Goal: Transaction & Acquisition: Purchase product/service

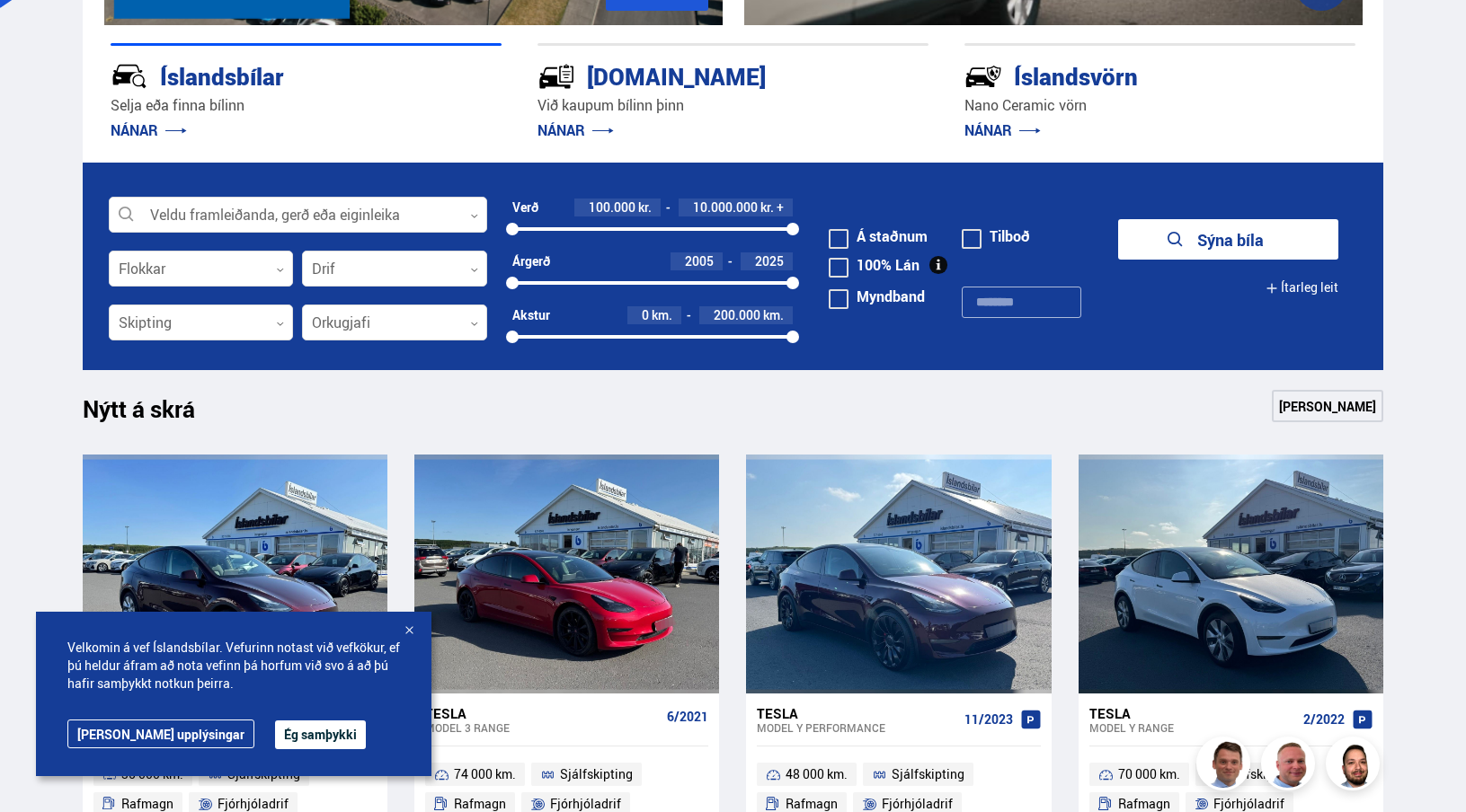
scroll to position [457, 0]
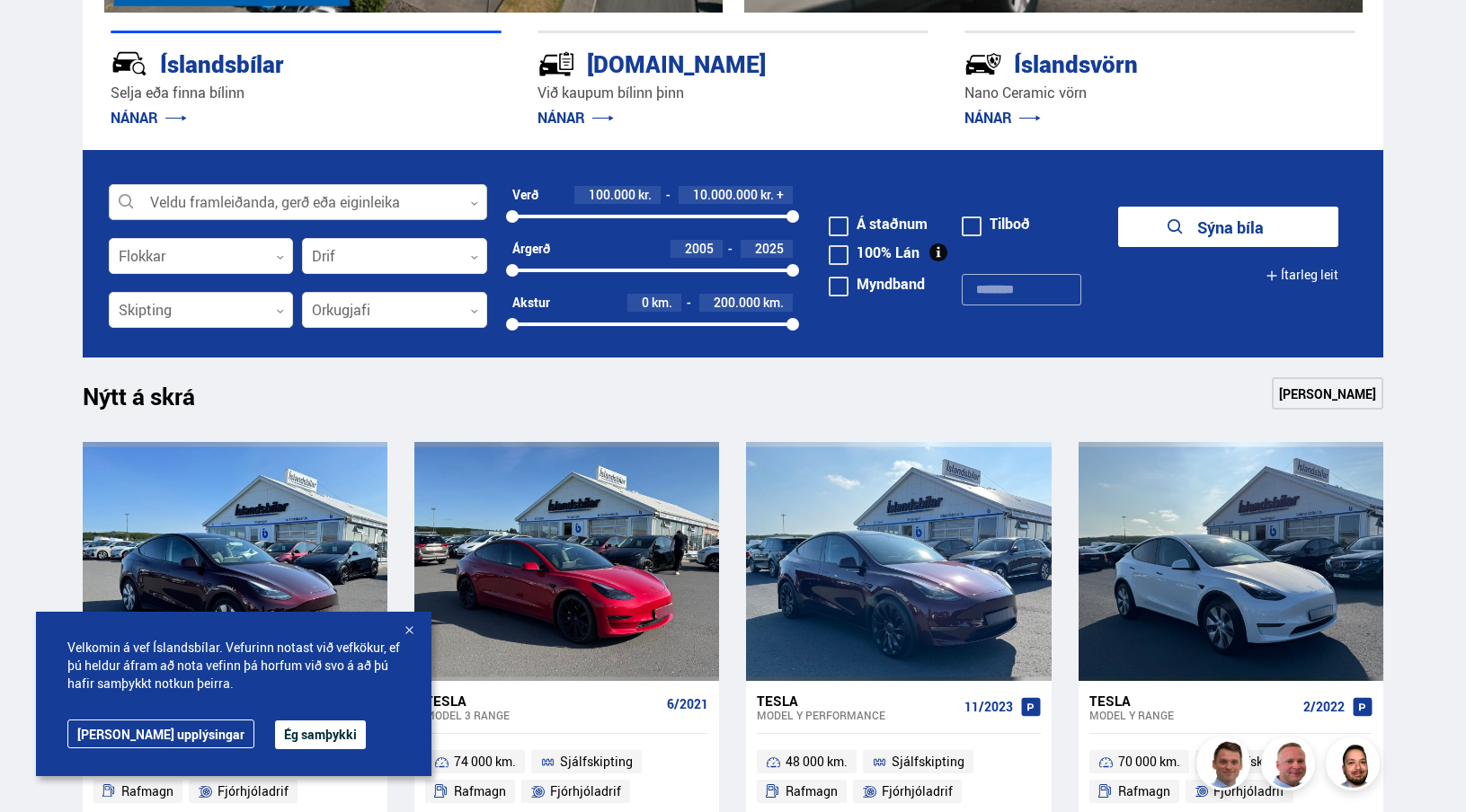
click at [228, 202] on div at bounding box center [298, 203] width 378 height 36
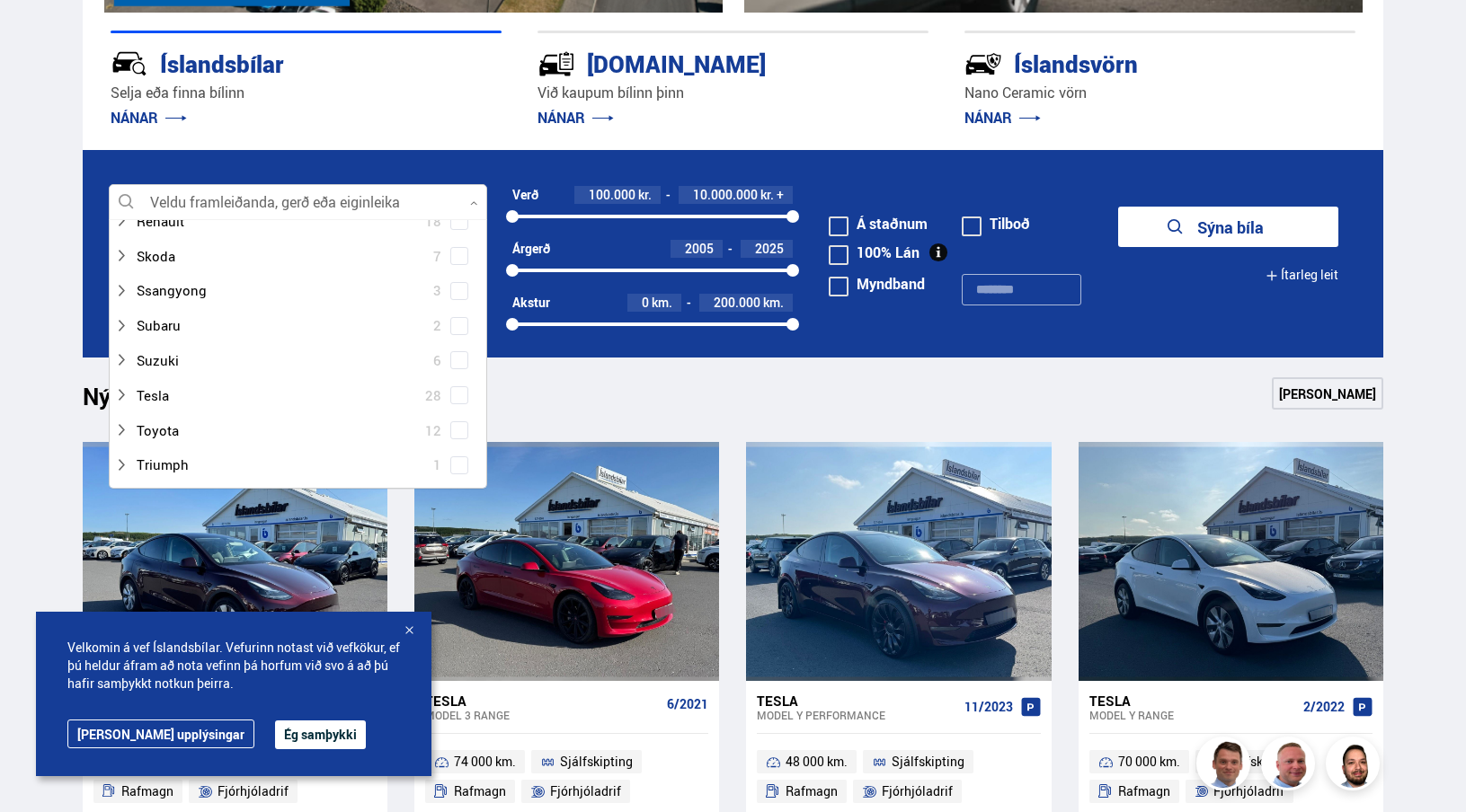
scroll to position [1011, 0]
click at [125, 373] on icon at bounding box center [121, 372] width 15 height 15
click at [456, 388] on span at bounding box center [459, 388] width 7 height 7
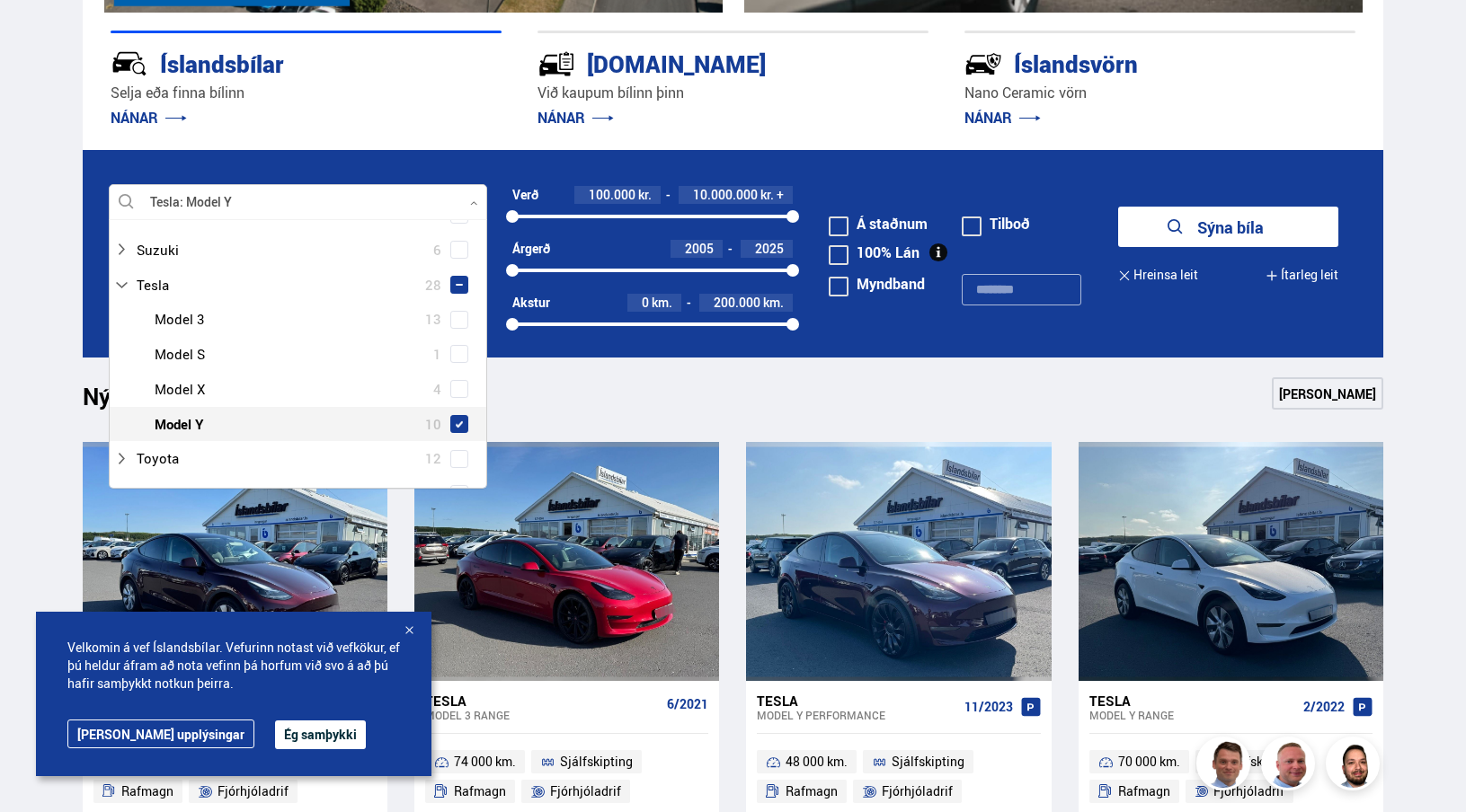
scroll to position [1168, 0]
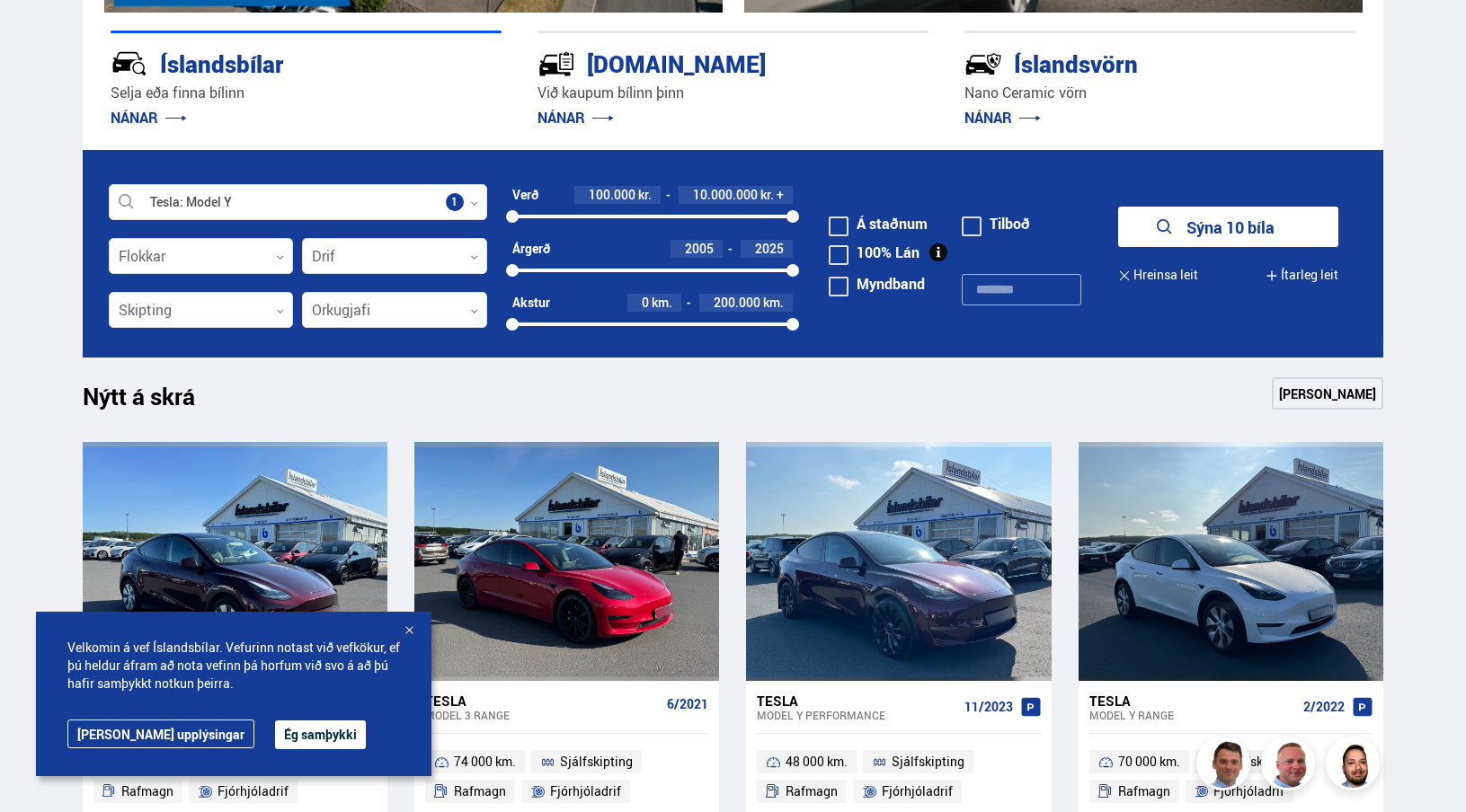
drag, startPoint x: 518, startPoint y: 273, endPoint x: 718, endPoint y: 258, distance: 200.6
click at [718, 258] on div "Árgerð 2005 2025 2005 2025" at bounding box center [653, 258] width 281 height 39
click at [714, 273] on div "2005 2025" at bounding box center [653, 270] width 281 height 16
drag, startPoint x: 710, startPoint y: 268, endPoint x: 823, endPoint y: 271, distance: 113.0
click at [823, 271] on form "Tesla Model Y Veldu framleiðanda, gerð eða eiginleika 1 Flokkar 0 Drif 0 Verð 1…" at bounding box center [733, 254] width 1302 height 208
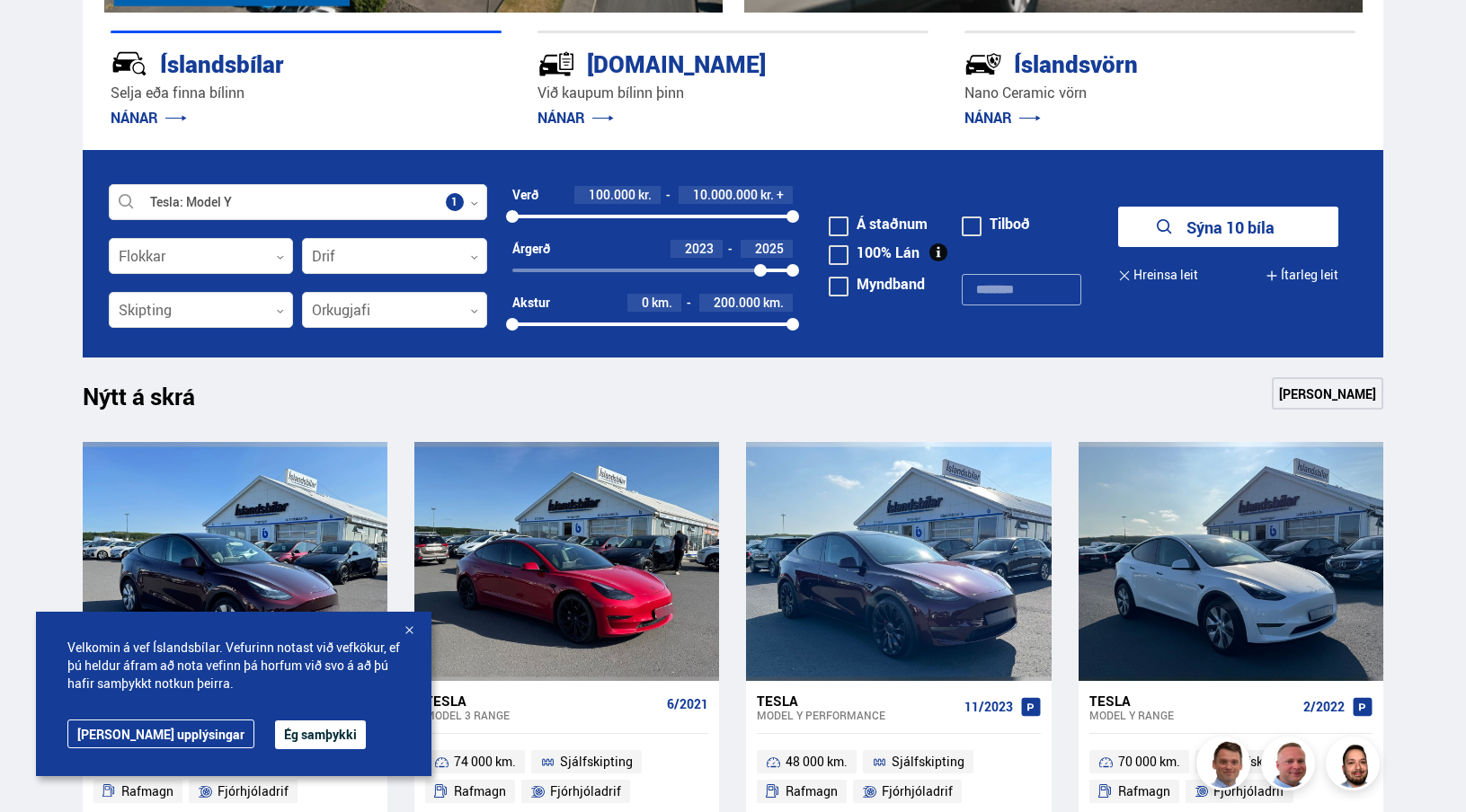
drag, startPoint x: 514, startPoint y: 272, endPoint x: 761, endPoint y: 268, distance: 247.0
click at [761, 268] on div at bounding box center [760, 270] width 13 height 13
click at [1191, 233] on button "Sýna 4 bíla" at bounding box center [1228, 227] width 220 height 41
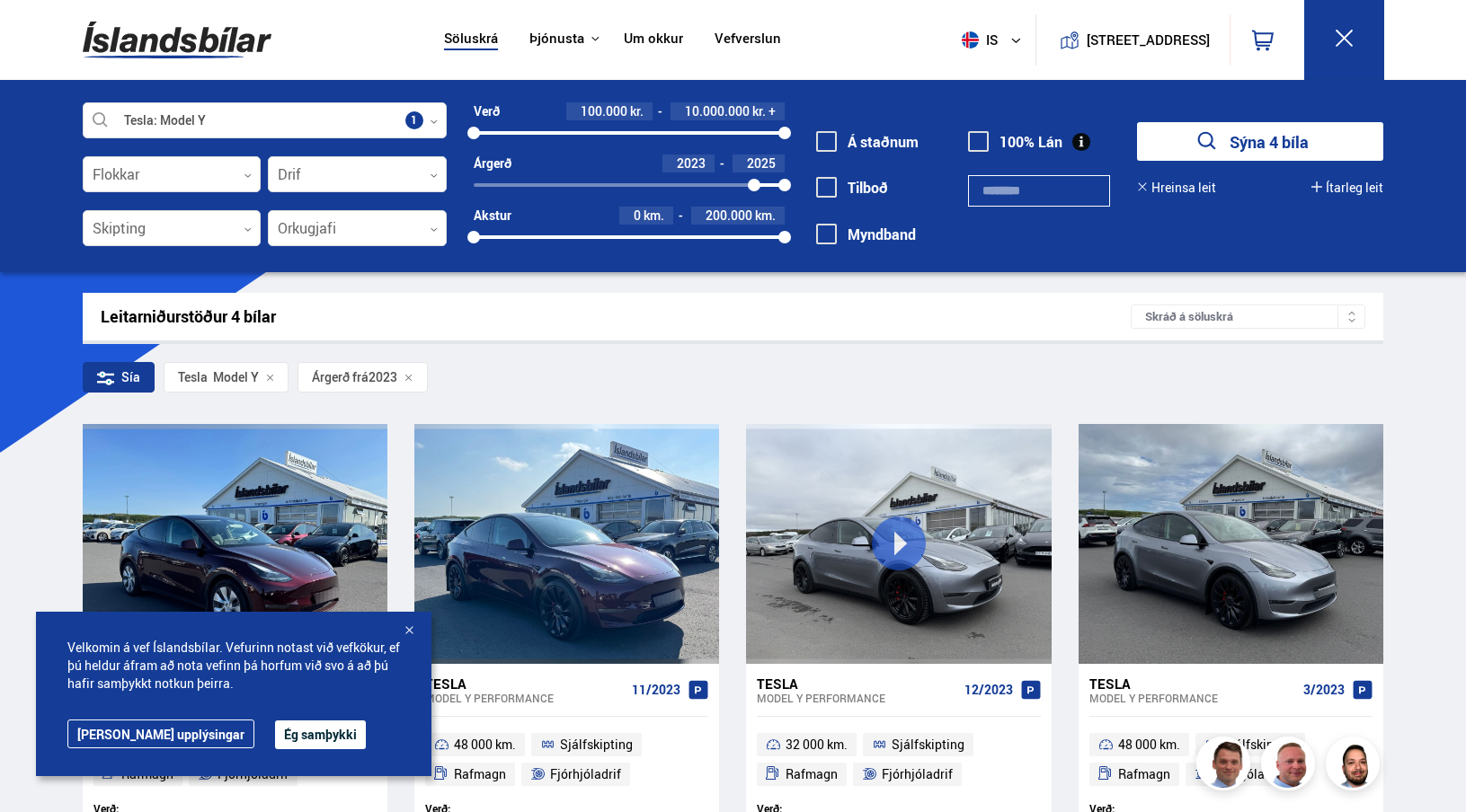
click at [275, 746] on button "Ég samþykki" at bounding box center [321, 735] width 91 height 29
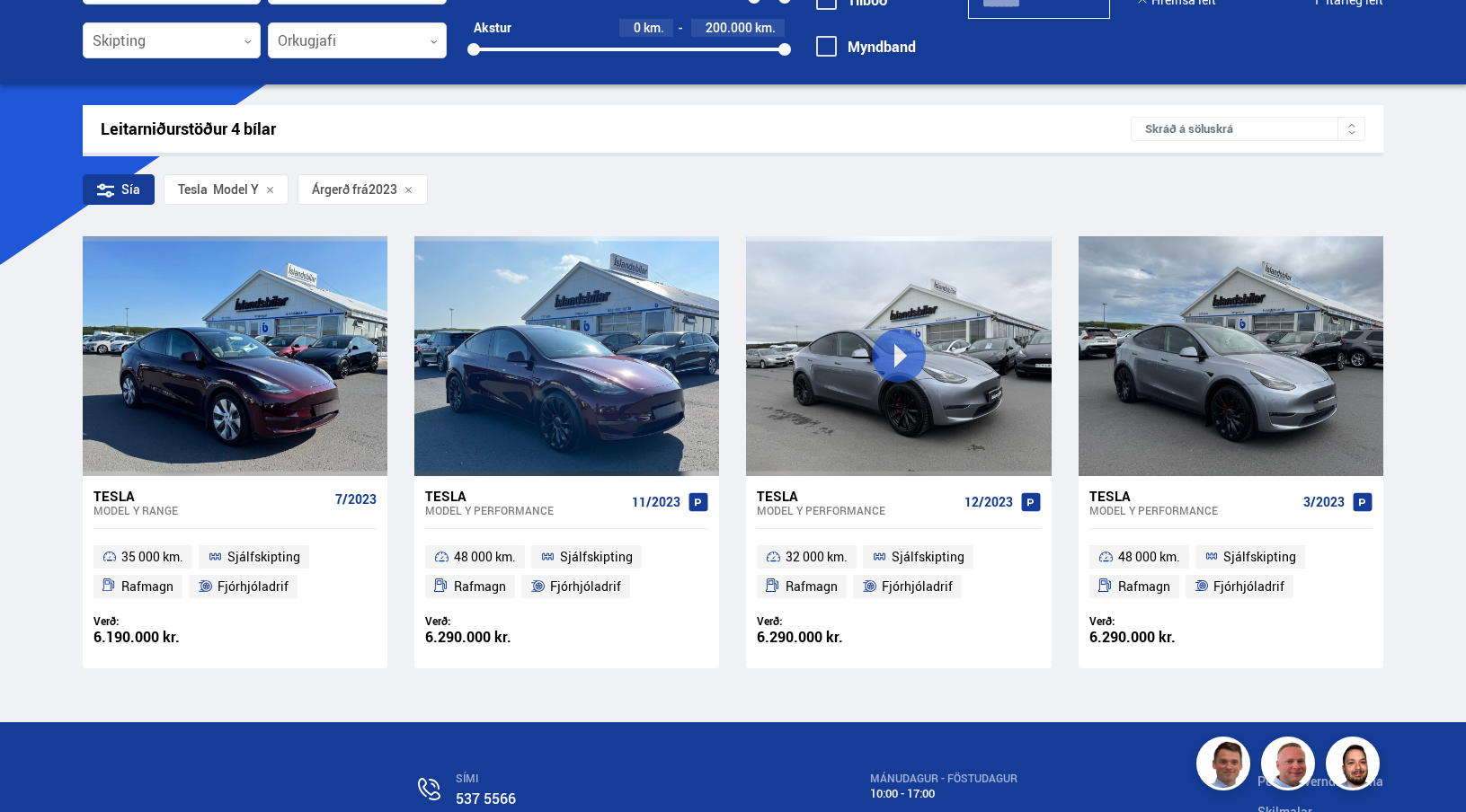
scroll to position [190, 0]
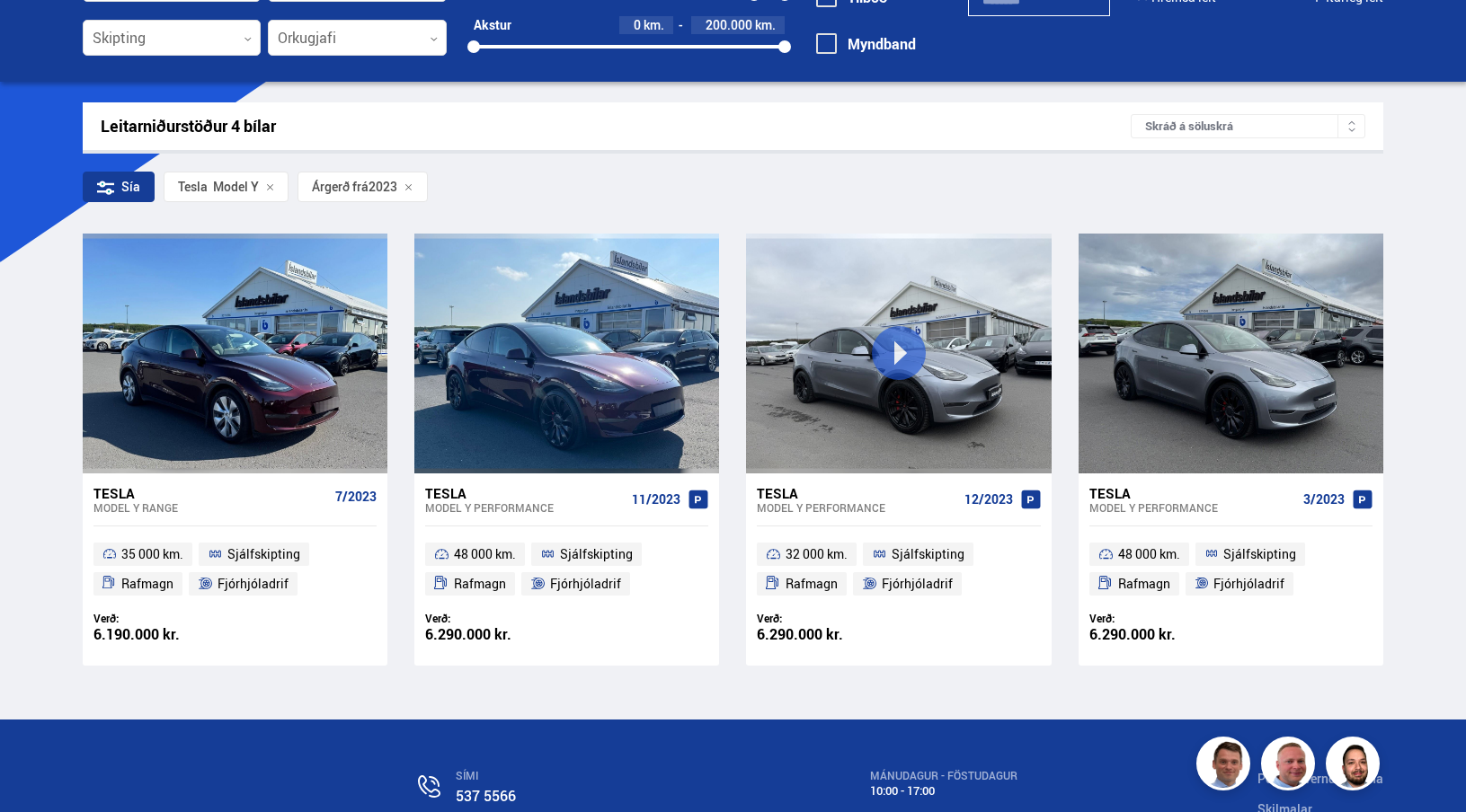
click at [740, 186] on div "Sía Tesla Model Y Árgerð frá 2023" at bounding box center [733, 190] width 1302 height 38
click at [1199, 133] on div "Skráð á söluskrá" at bounding box center [1247, 126] width 235 height 24
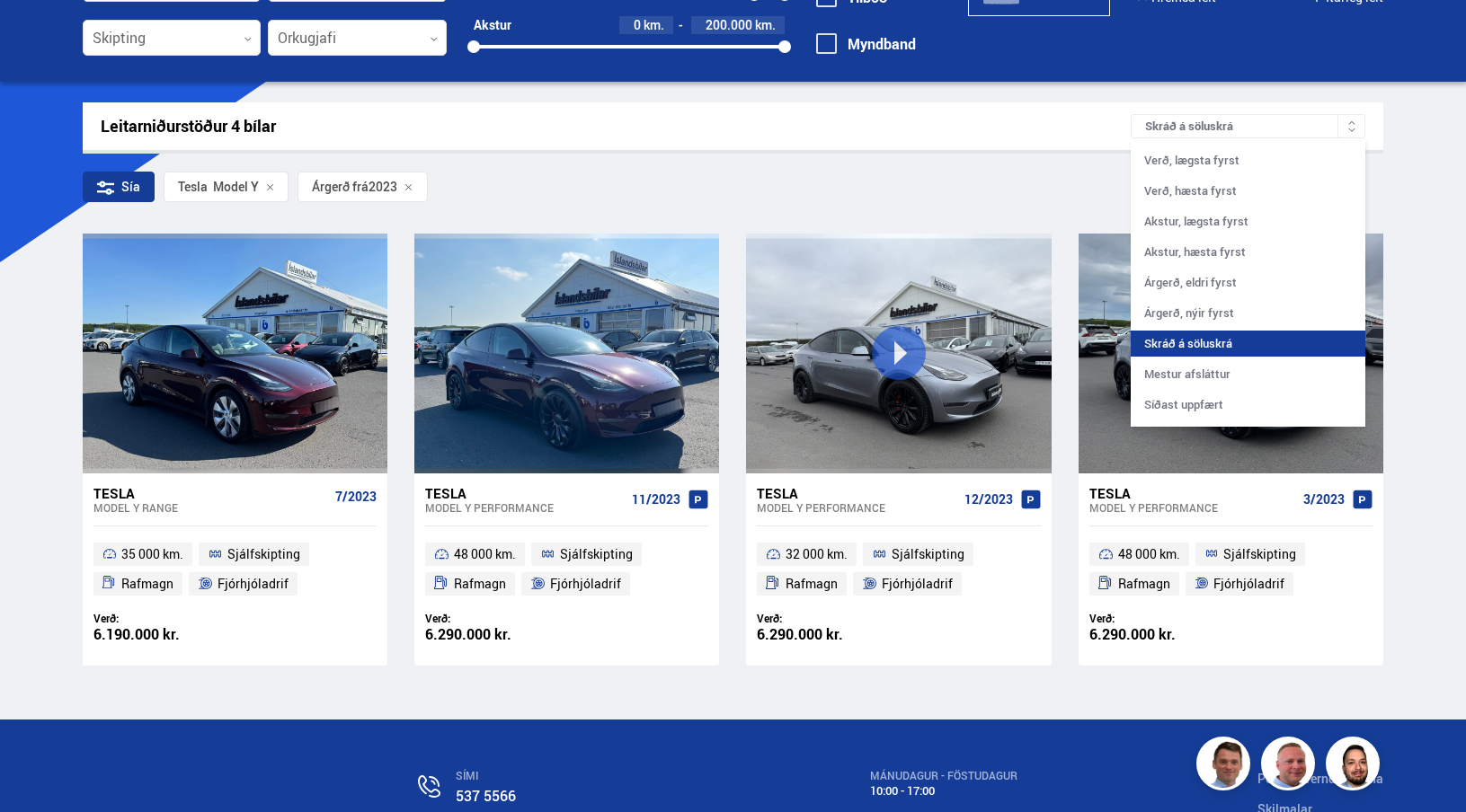
click at [1236, 124] on div "Skráð á söluskrá" at bounding box center [1247, 126] width 235 height 24
